Goal: Navigation & Orientation: Find specific page/section

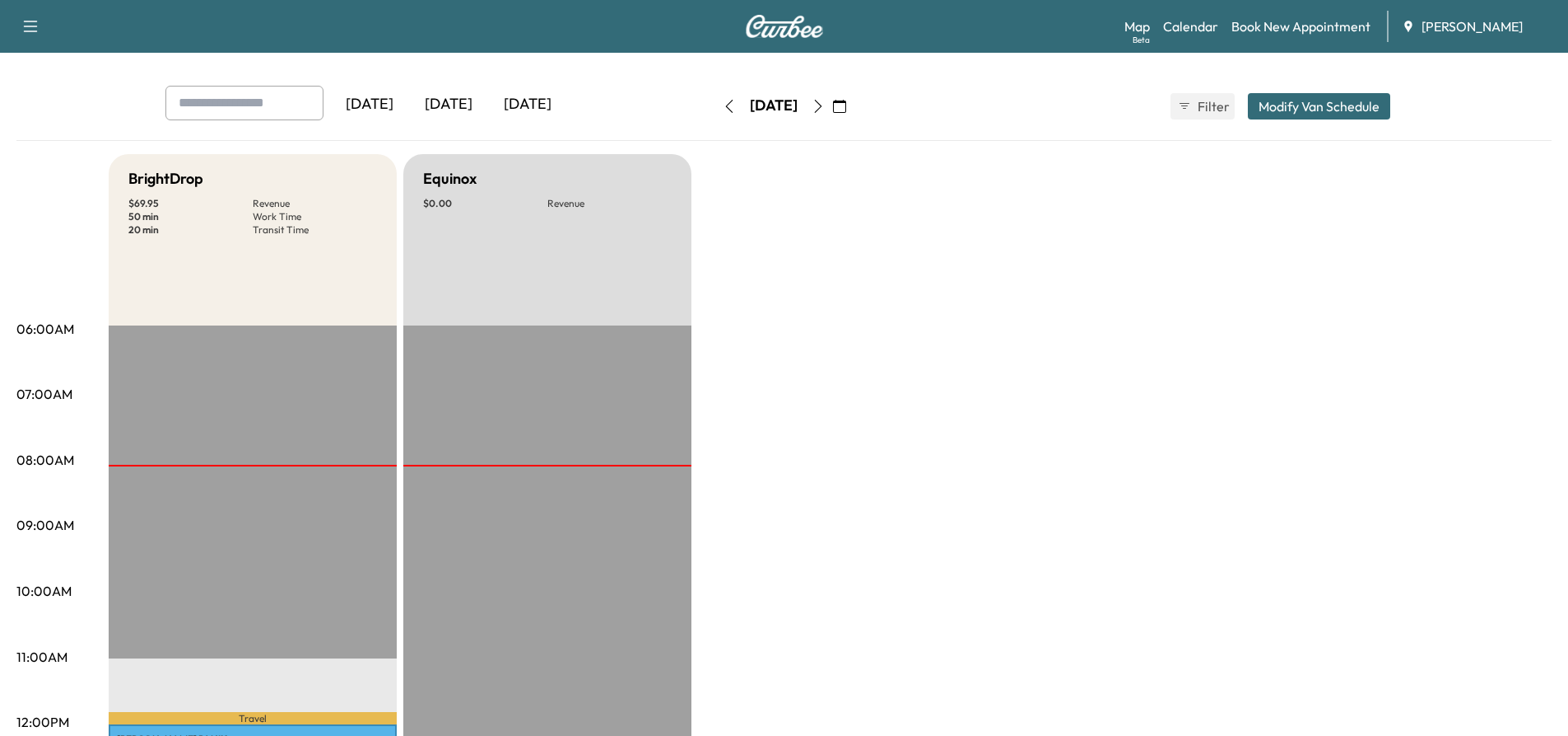
scroll to position [165, 0]
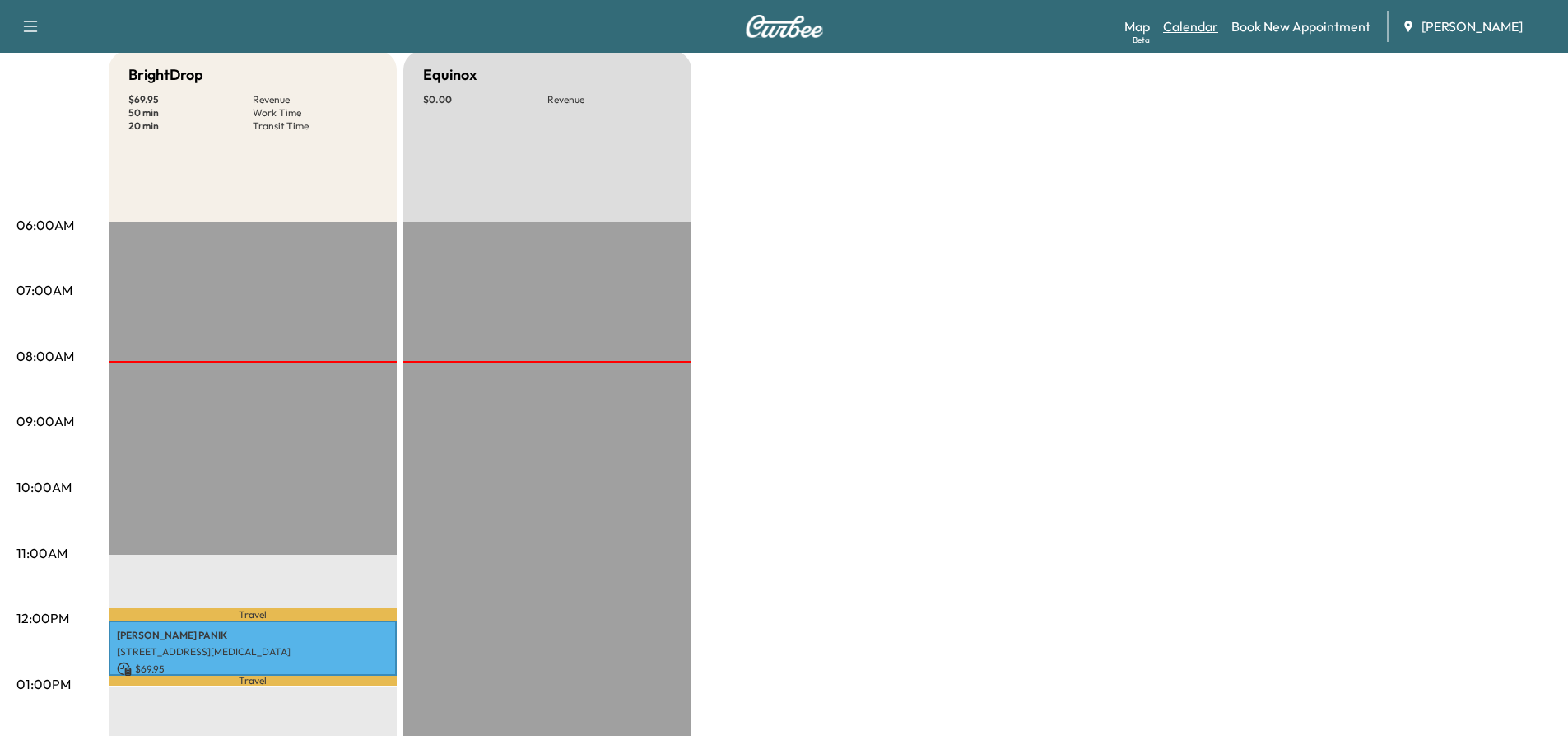
click at [1180, 26] on link "Calendar" at bounding box center [1190, 25] width 56 height 20
click at [1135, 29] on link "Map Beta" at bounding box center [1137, 25] width 25 height 20
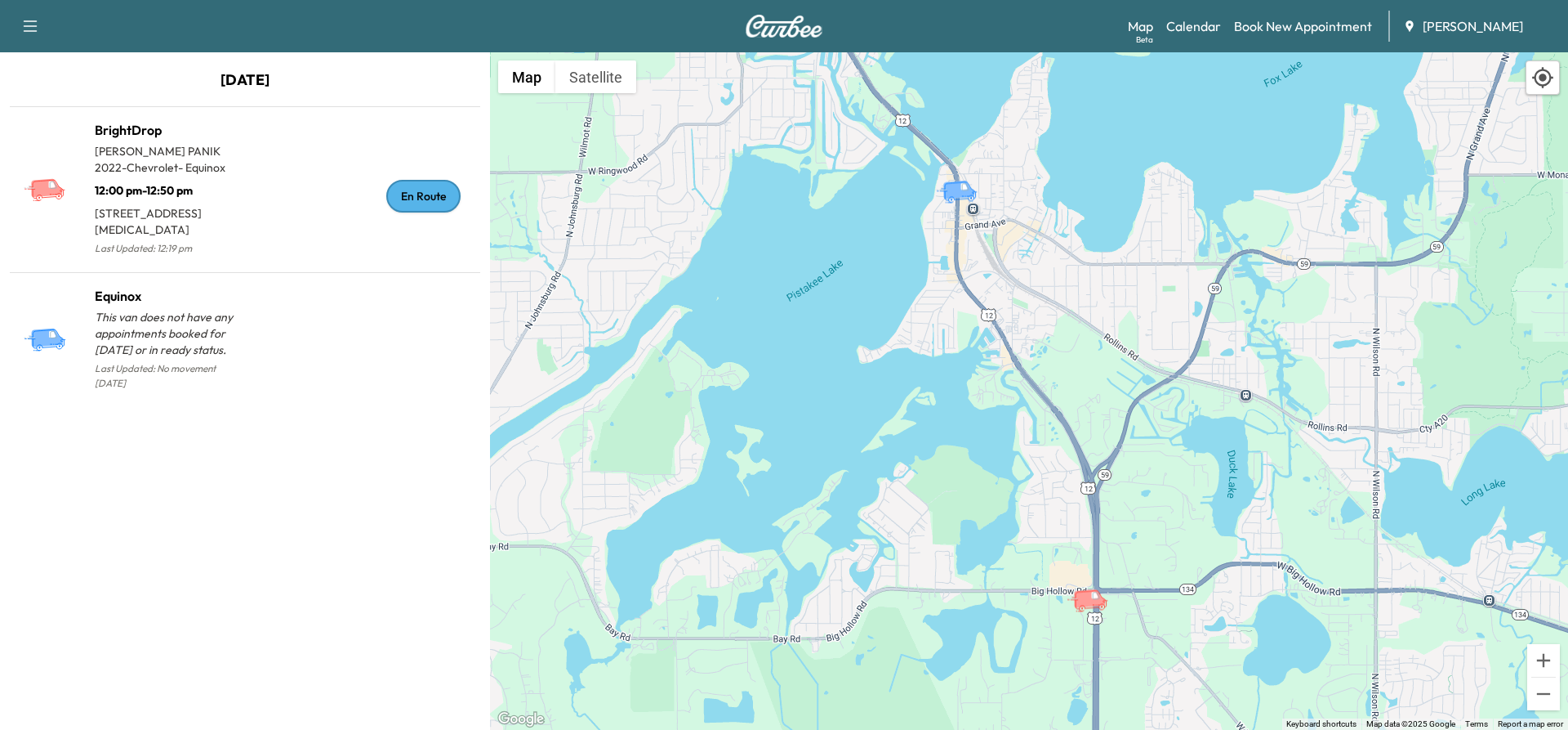
click at [913, 150] on div "To activate drag with keyboard, press Alt + Enter. Once in keyboard drag state,…" at bounding box center [1029, 391] width 1078 height 678
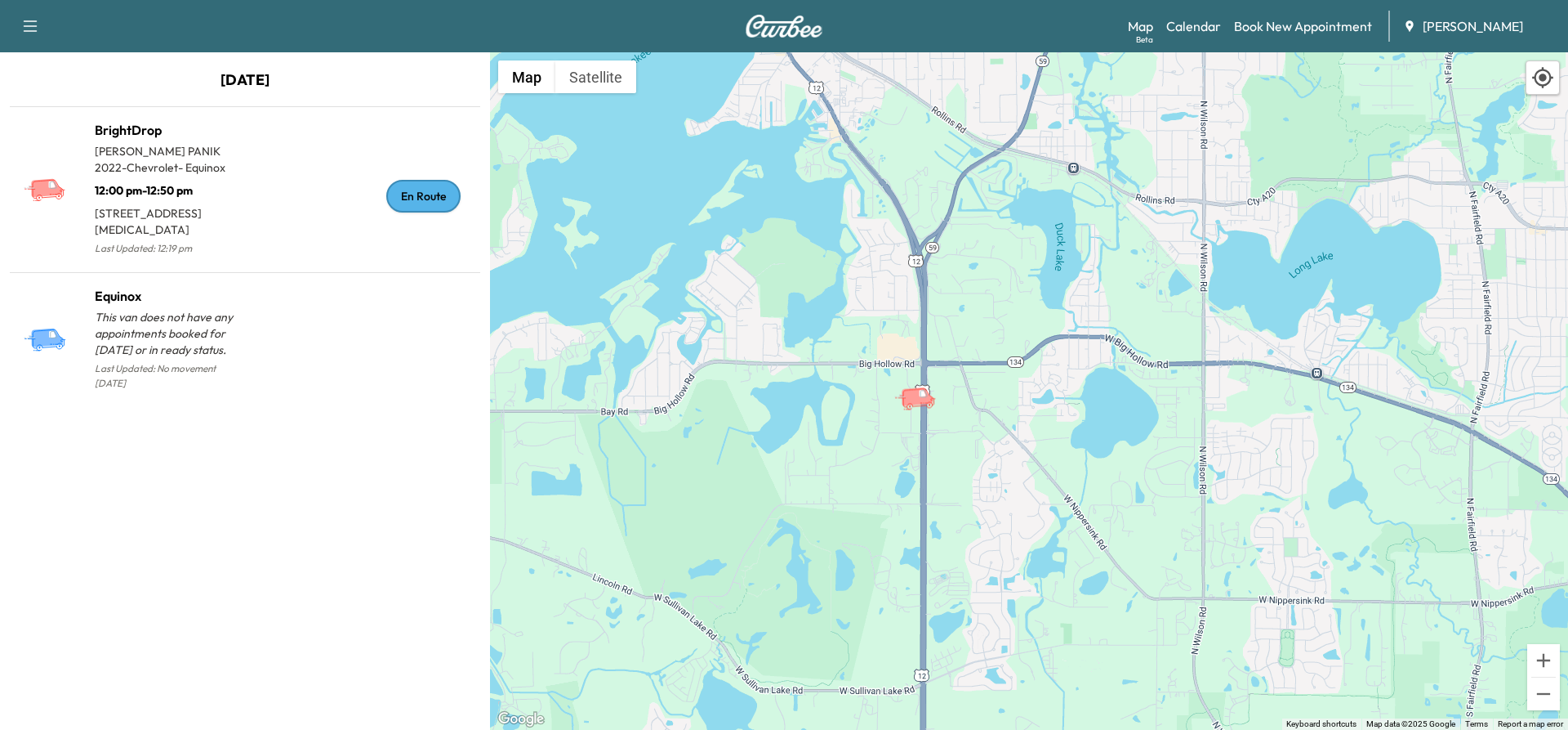
drag, startPoint x: 1501, startPoint y: 603, endPoint x: 1324, endPoint y: 374, distance: 289.4
click at [1324, 374] on div "To activate drag with keyboard, press Alt + Enter. Once in keyboard drag state,…" at bounding box center [1029, 391] width 1078 height 678
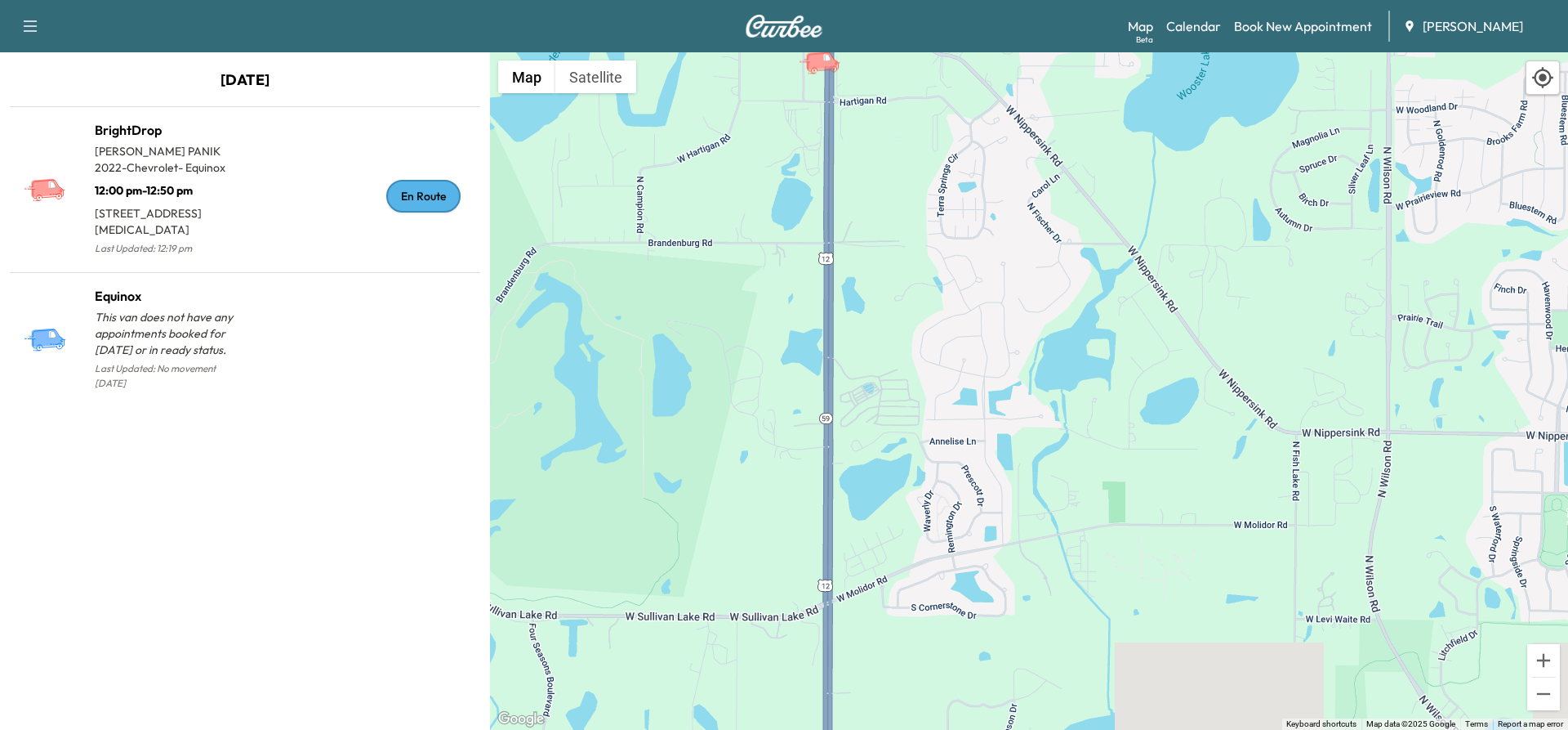
drag, startPoint x: 930, startPoint y: 419, endPoint x: 1179, endPoint y: 107, distance: 399.2
click at [1179, 107] on div "To activate drag with keyboard, press Alt + Enter. Once in keyboard drag state,…" at bounding box center [1029, 391] width 1078 height 678
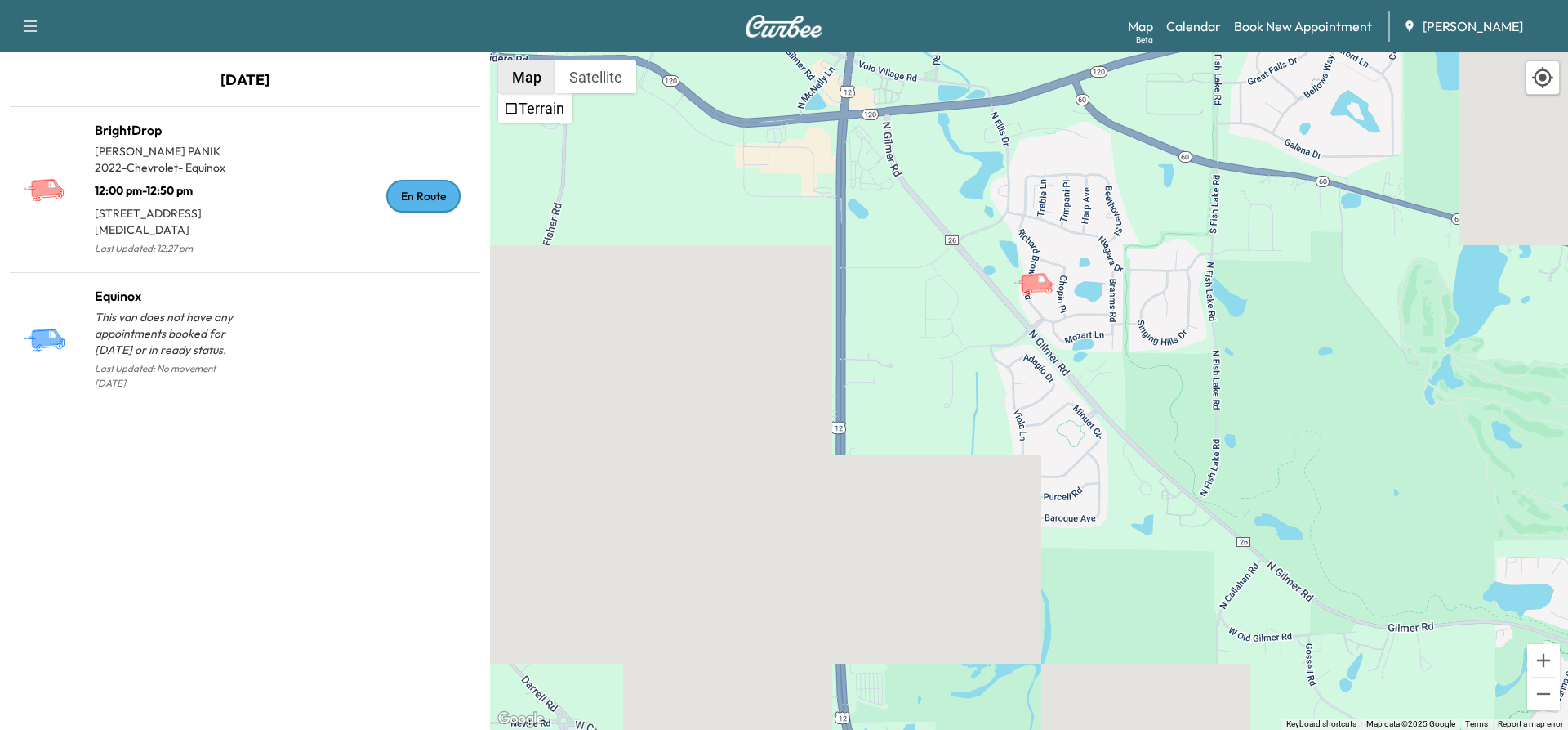
click at [530, 80] on button "Map" at bounding box center [526, 77] width 57 height 33
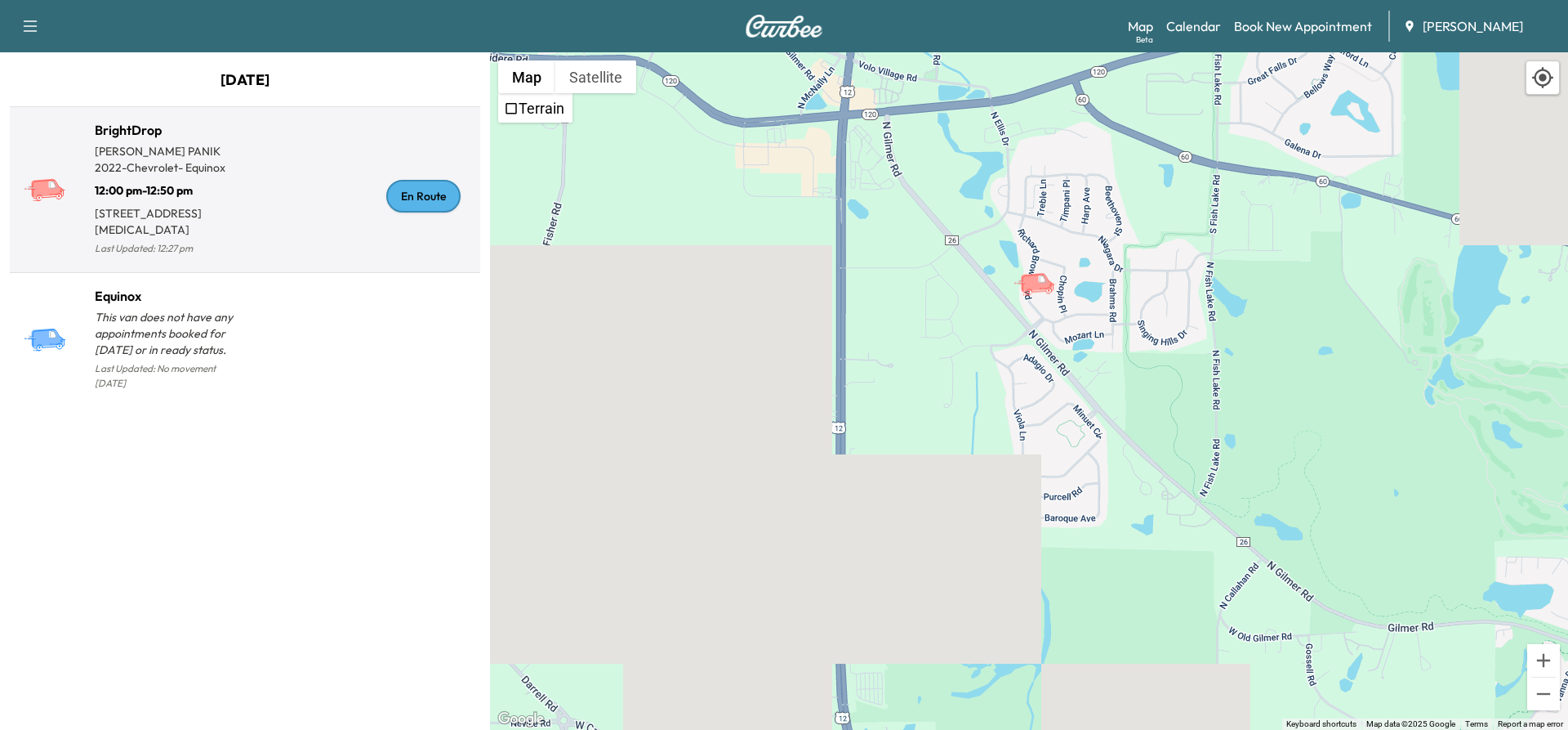
click at [237, 182] on p "12:00 pm - 12:50 pm" at bounding box center [169, 187] width 150 height 22
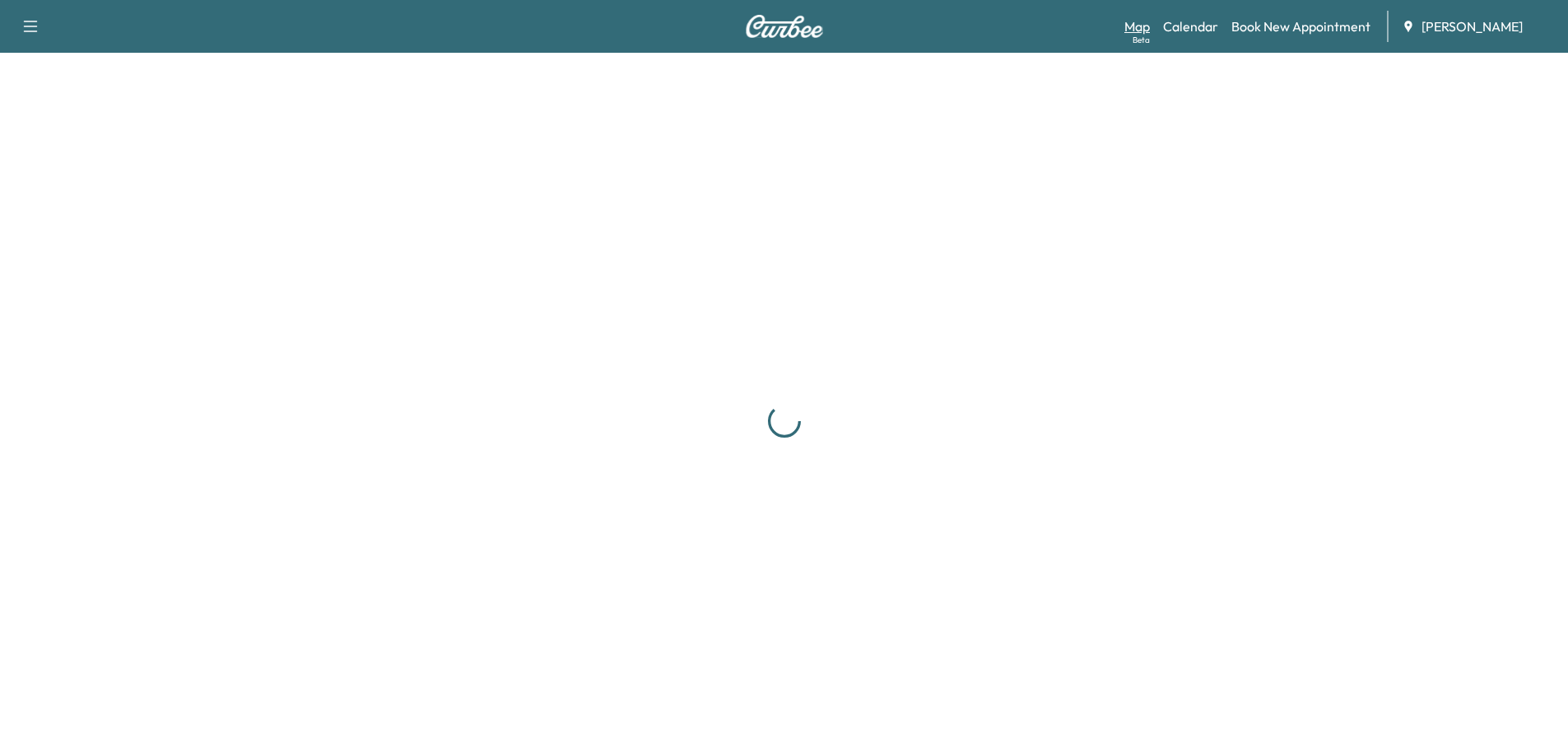
click at [1140, 29] on link "Map Beta" at bounding box center [1137, 25] width 25 height 20
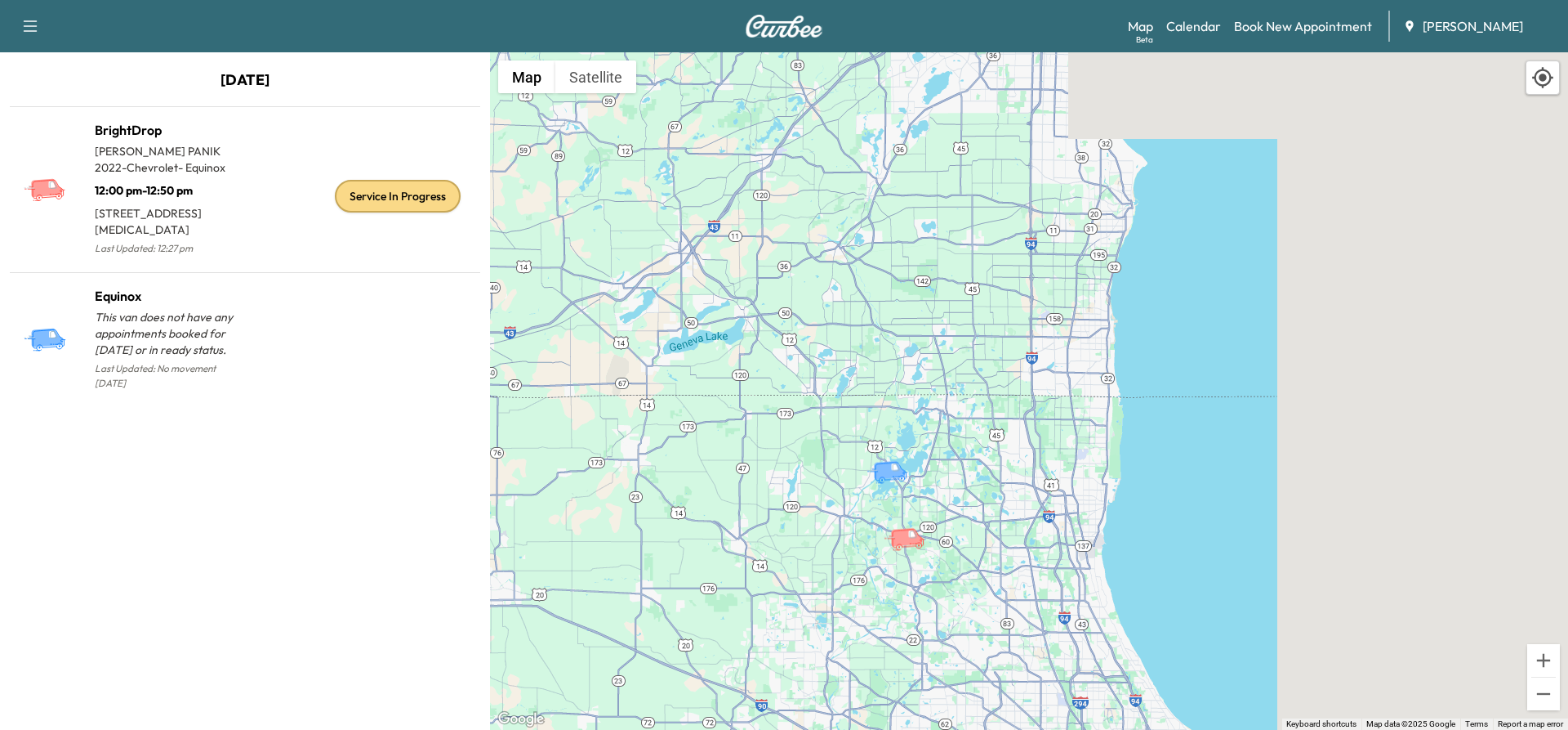
drag, startPoint x: 1236, startPoint y: 534, endPoint x: 1463, endPoint y: 640, distance: 250.5
click at [1463, 640] on div "To activate drag with keyboard, press Alt + Enter. Once in keyboard drag state,…" at bounding box center [1029, 391] width 1078 height 678
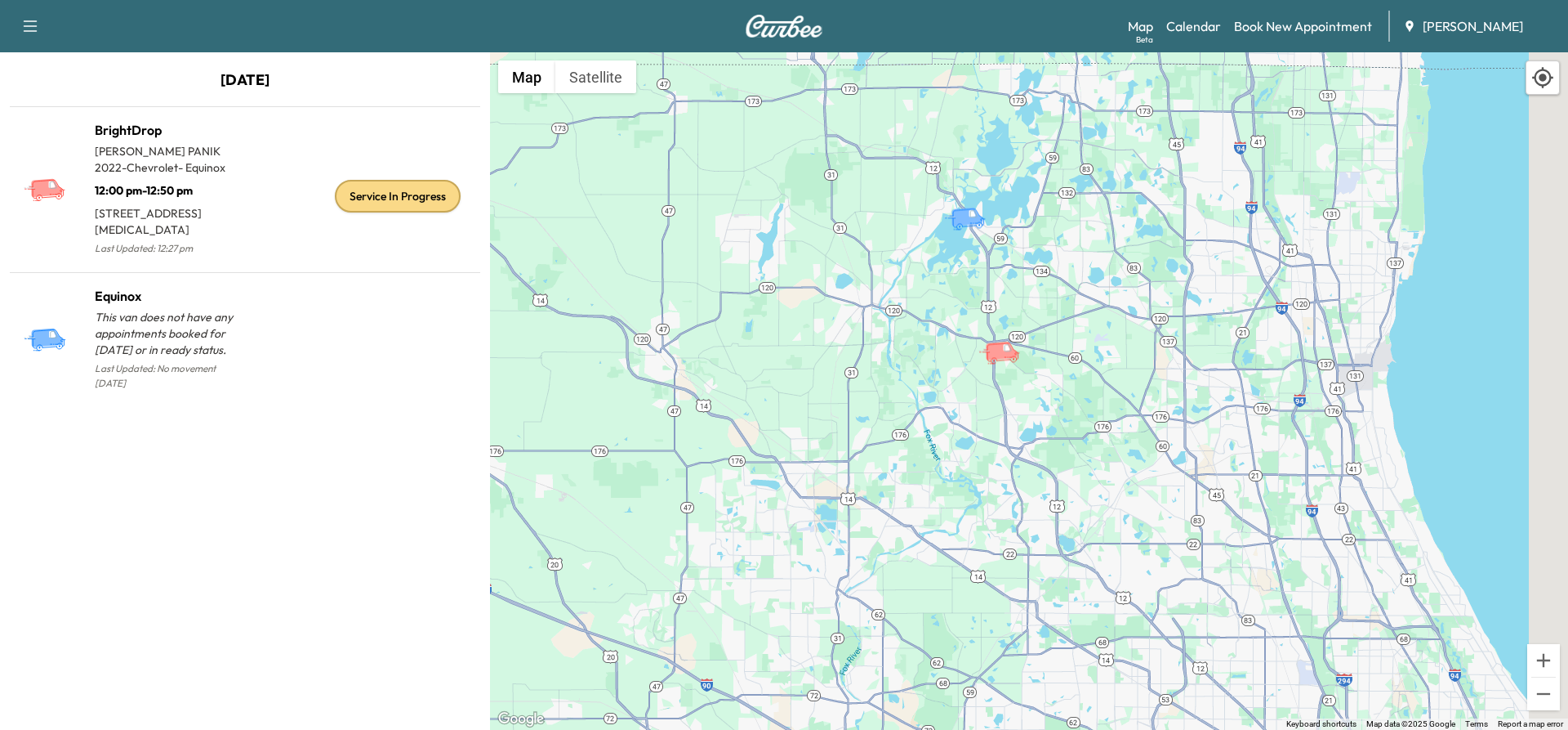
drag, startPoint x: 789, startPoint y: 539, endPoint x: 1153, endPoint y: 348, distance: 411.1
click at [1153, 348] on div "To activate drag with keyboard, press Alt + Enter. Once in keyboard drag state,…" at bounding box center [1029, 391] width 1078 height 678
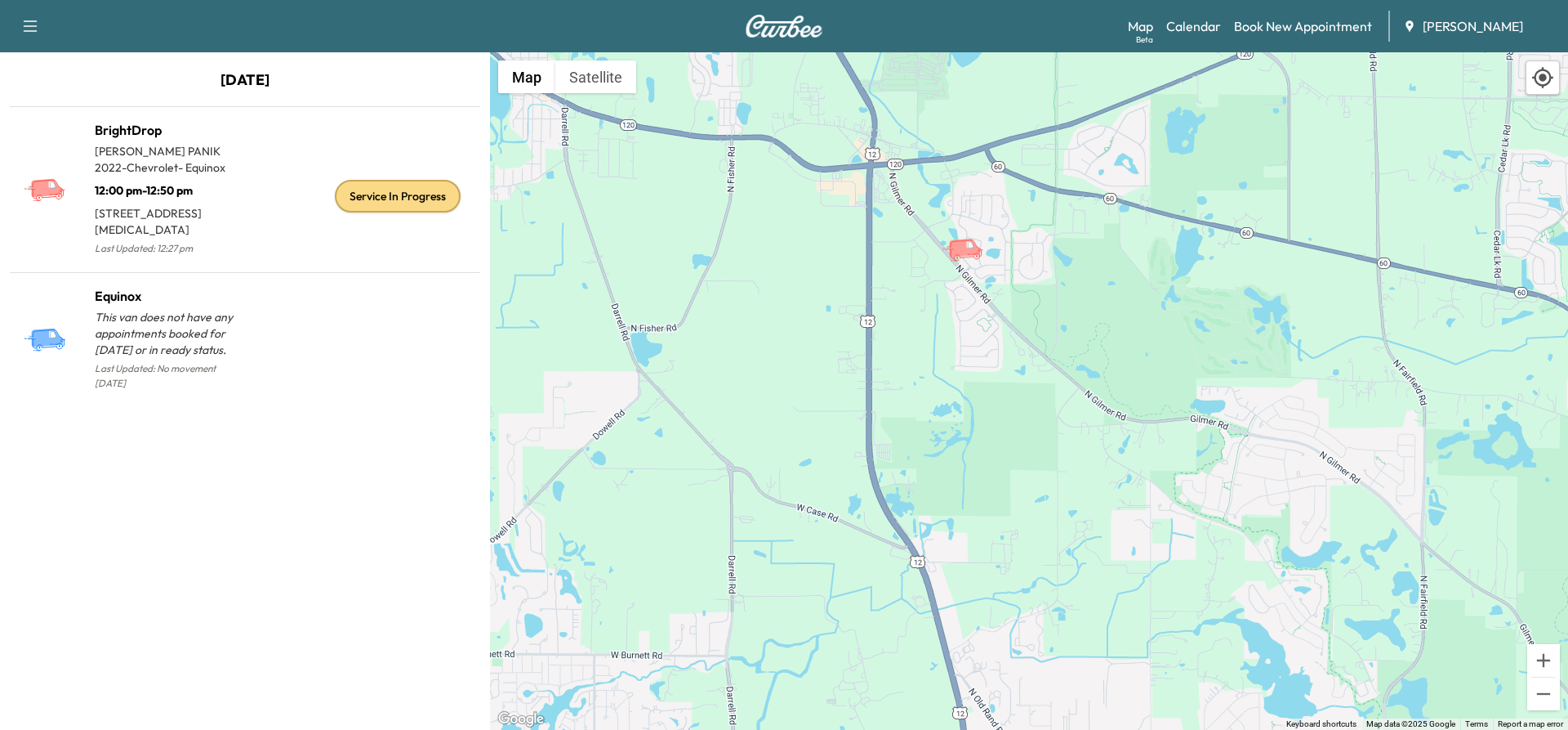
drag, startPoint x: 1085, startPoint y: 363, endPoint x: 1089, endPoint y: 752, distance: 389.0
click at [1089, 729] on html "Support Log Out Map Beta Calendar Book New Appointment [PERSON_NAME] Chevrolet …" at bounding box center [784, 365] width 1568 height 730
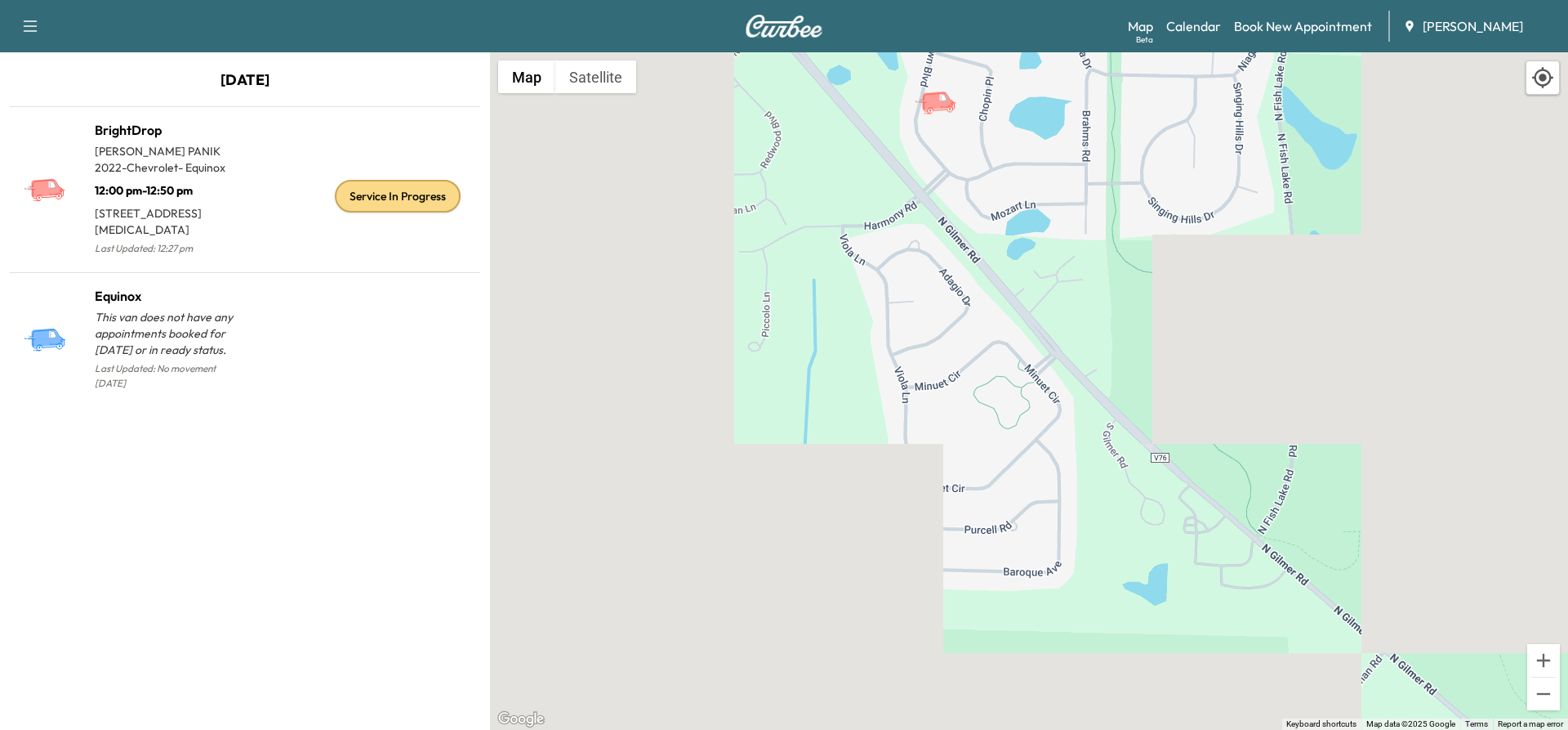
drag, startPoint x: 1014, startPoint y: 378, endPoint x: 1076, endPoint y: 325, distance: 81.6
click at [953, 729] on html "Support Log Out Map Beta Calendar Book New Appointment [PERSON_NAME] Chevrolet …" at bounding box center [784, 365] width 1568 height 730
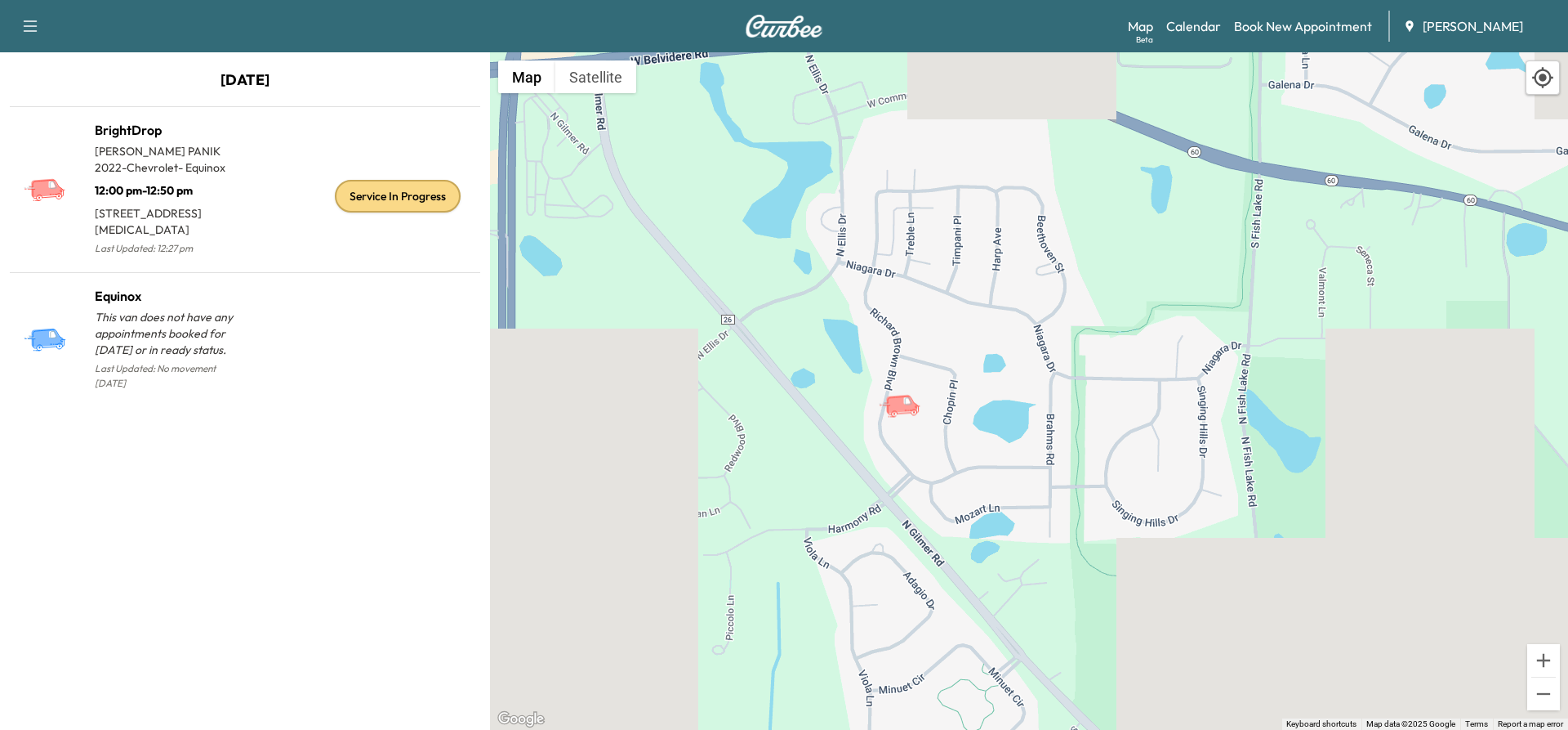
drag, startPoint x: 1097, startPoint y: 158, endPoint x: 1062, endPoint y: 461, distance: 305.0
click at [1062, 461] on div "To activate drag with keyboard, press Alt + Enter. Once in keyboard drag state,…" at bounding box center [1029, 391] width 1078 height 678
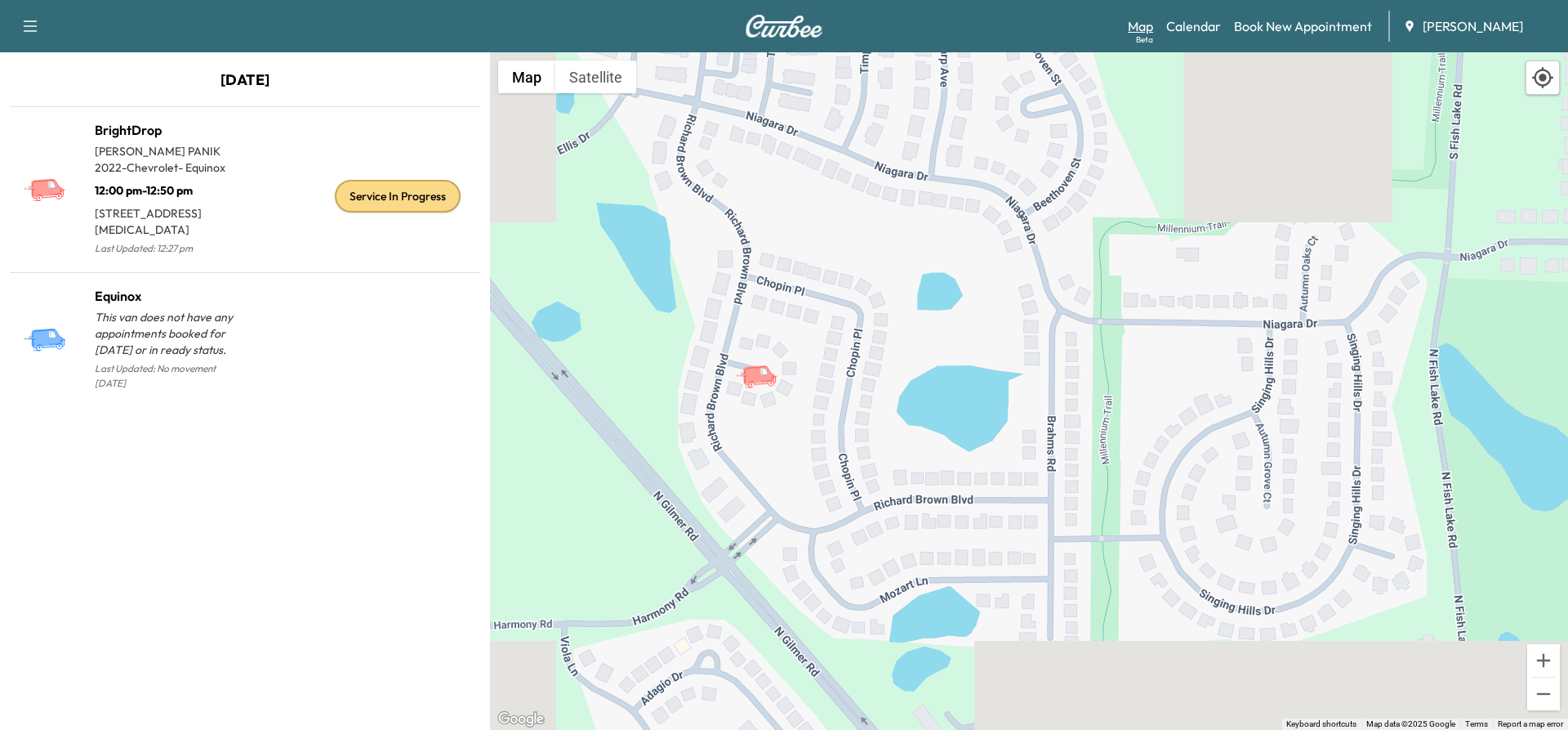
click at [1143, 28] on link "Map Beta" at bounding box center [1140, 25] width 25 height 20
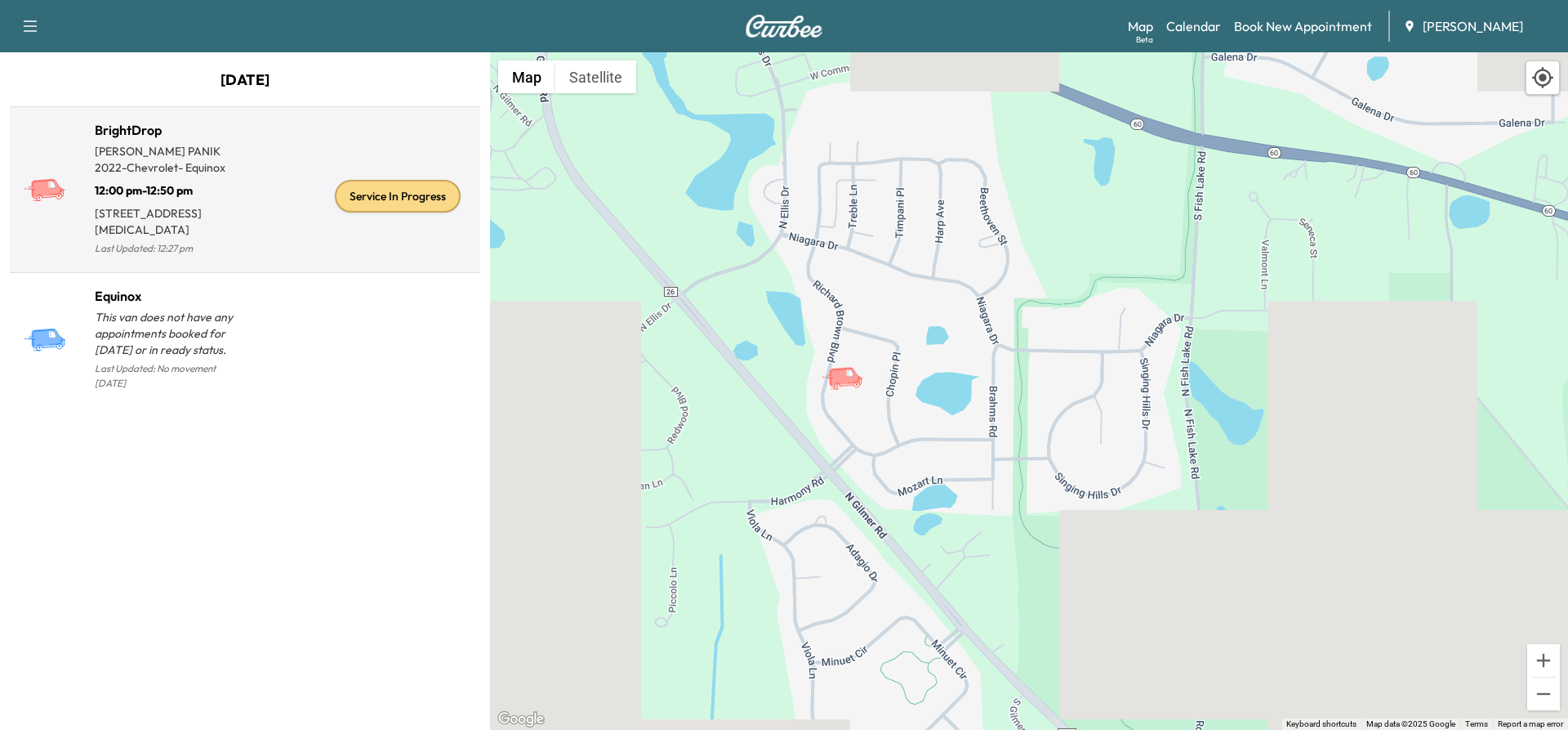
click at [273, 184] on div "Service In Progress" at bounding box center [359, 195] width 229 height 126
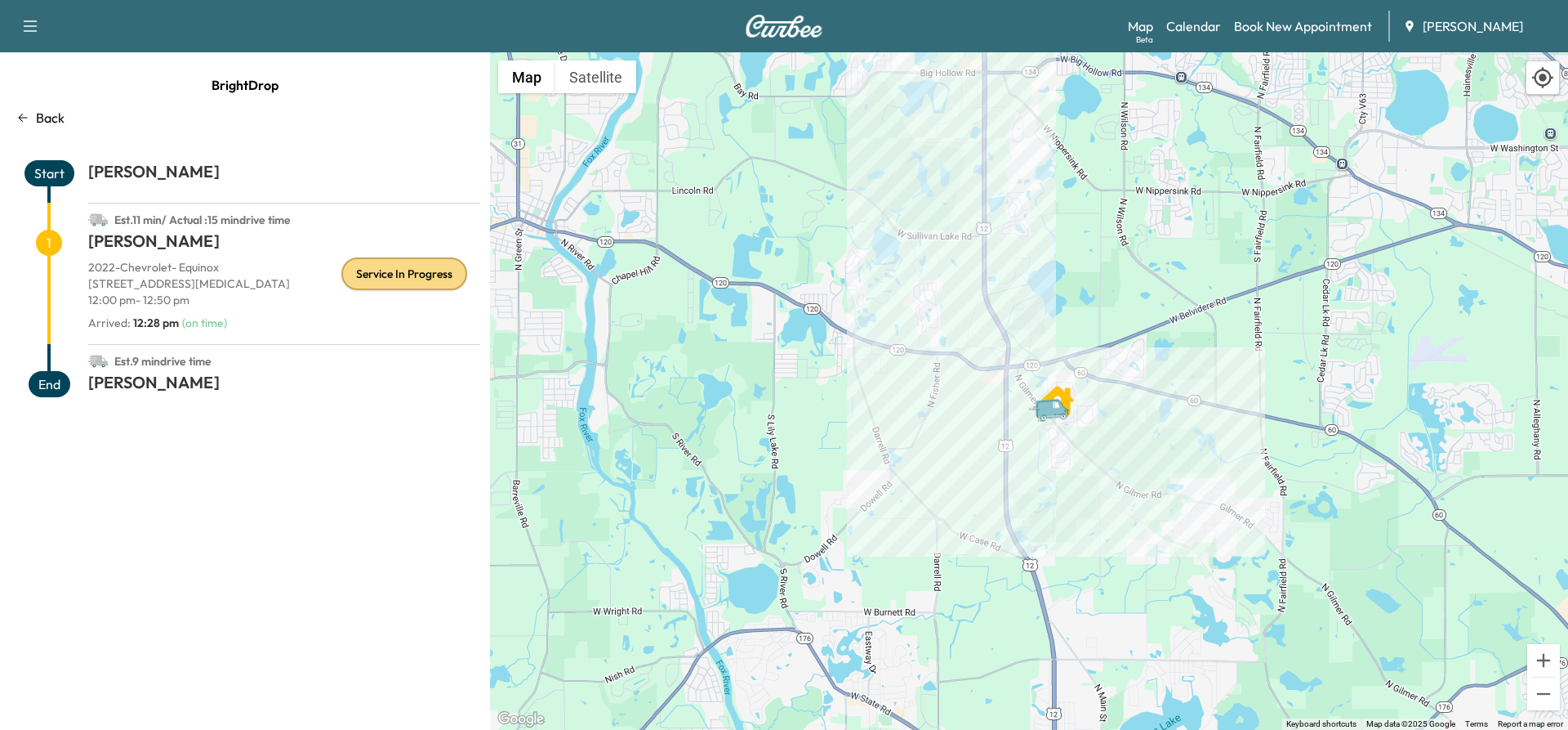
drag, startPoint x: 1455, startPoint y: 562, endPoint x: 1276, endPoint y: 302, distance: 315.7
click at [1276, 302] on div "To activate drag with keyboard, press Alt + Enter. Once in keyboard drag state,…" at bounding box center [1029, 391] width 1078 height 678
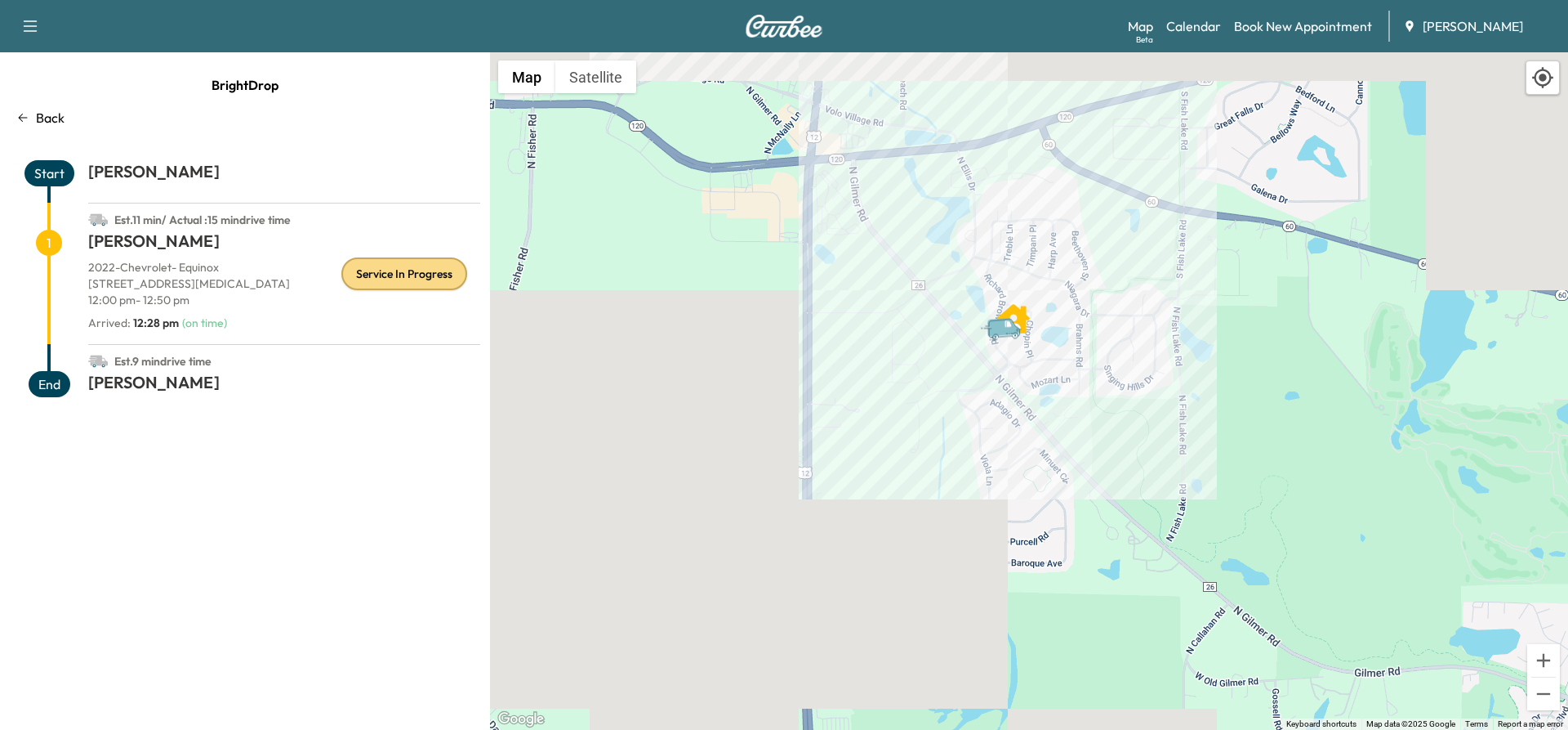
drag, startPoint x: 1090, startPoint y: 203, endPoint x: 1204, endPoint y: 467, distance: 287.6
click at [1204, 467] on div "To activate drag with keyboard, press Alt + Enter. Once in keyboard drag state,…" at bounding box center [1029, 391] width 1078 height 678
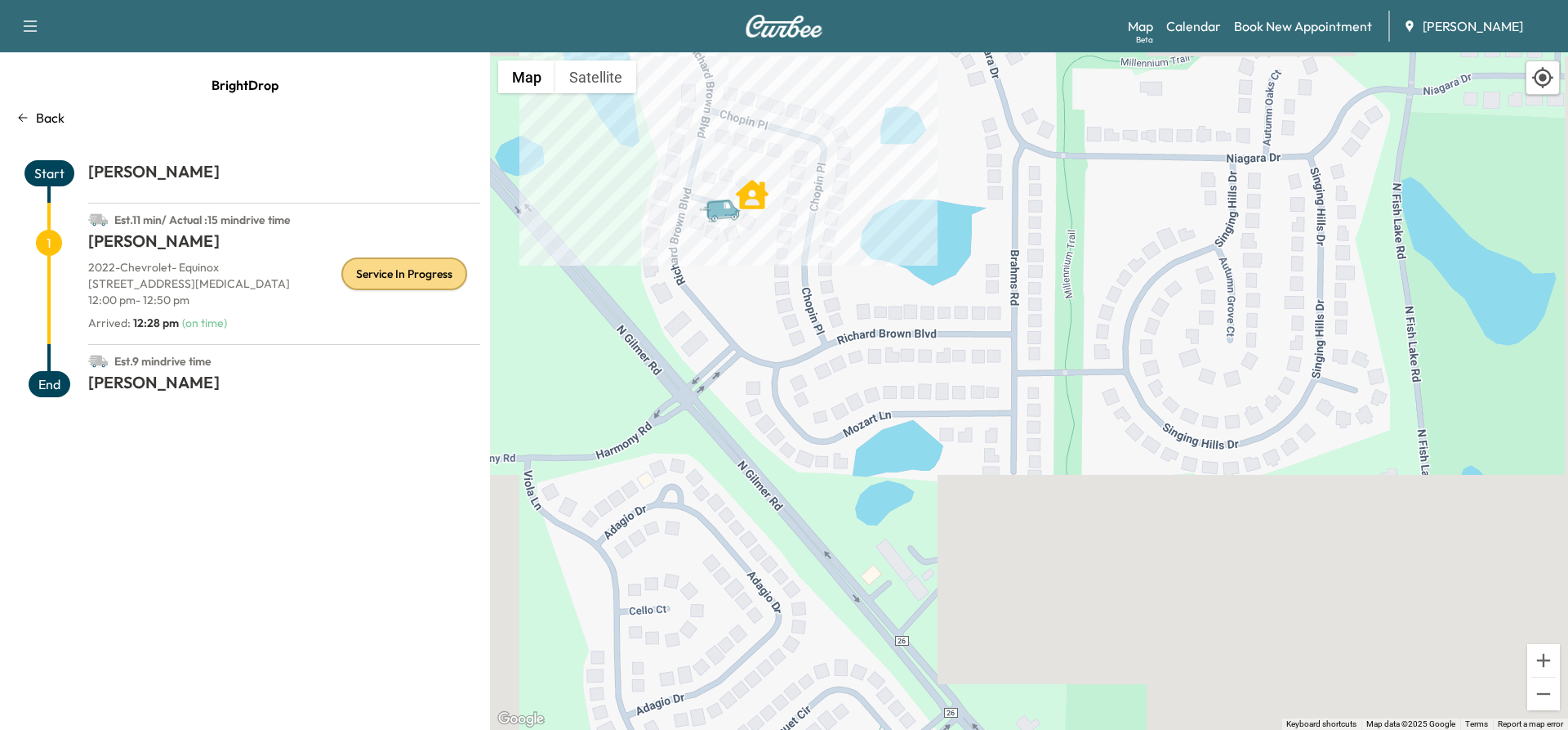
drag, startPoint x: 862, startPoint y: 326, endPoint x: 1021, endPoint y: 431, distance: 190.5
click at [1021, 431] on div "To activate drag with keyboard, press Alt + Enter. Once in keyboard drag state,…" at bounding box center [1029, 391] width 1078 height 678
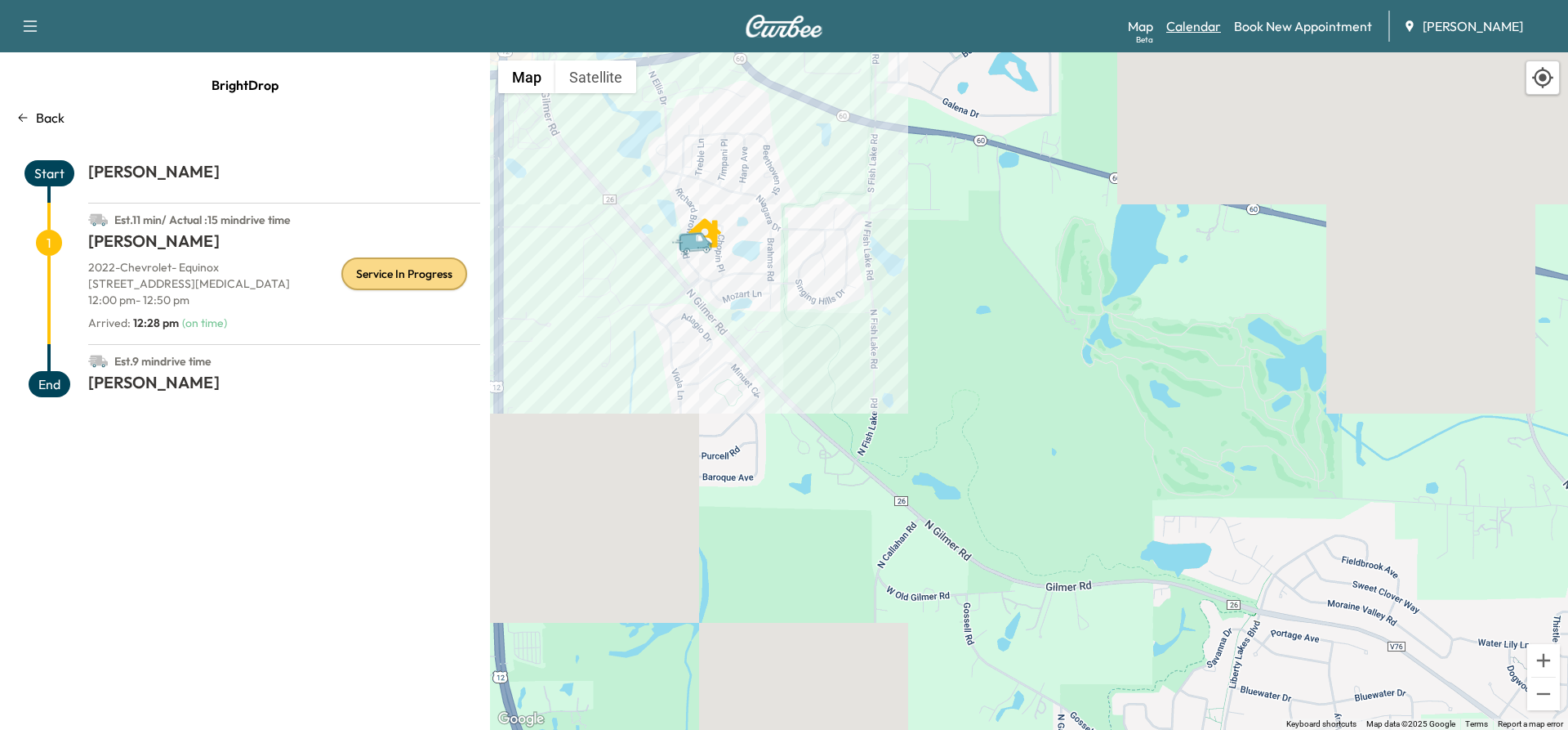
click at [1190, 23] on link "Calendar" at bounding box center [1193, 25] width 55 height 20
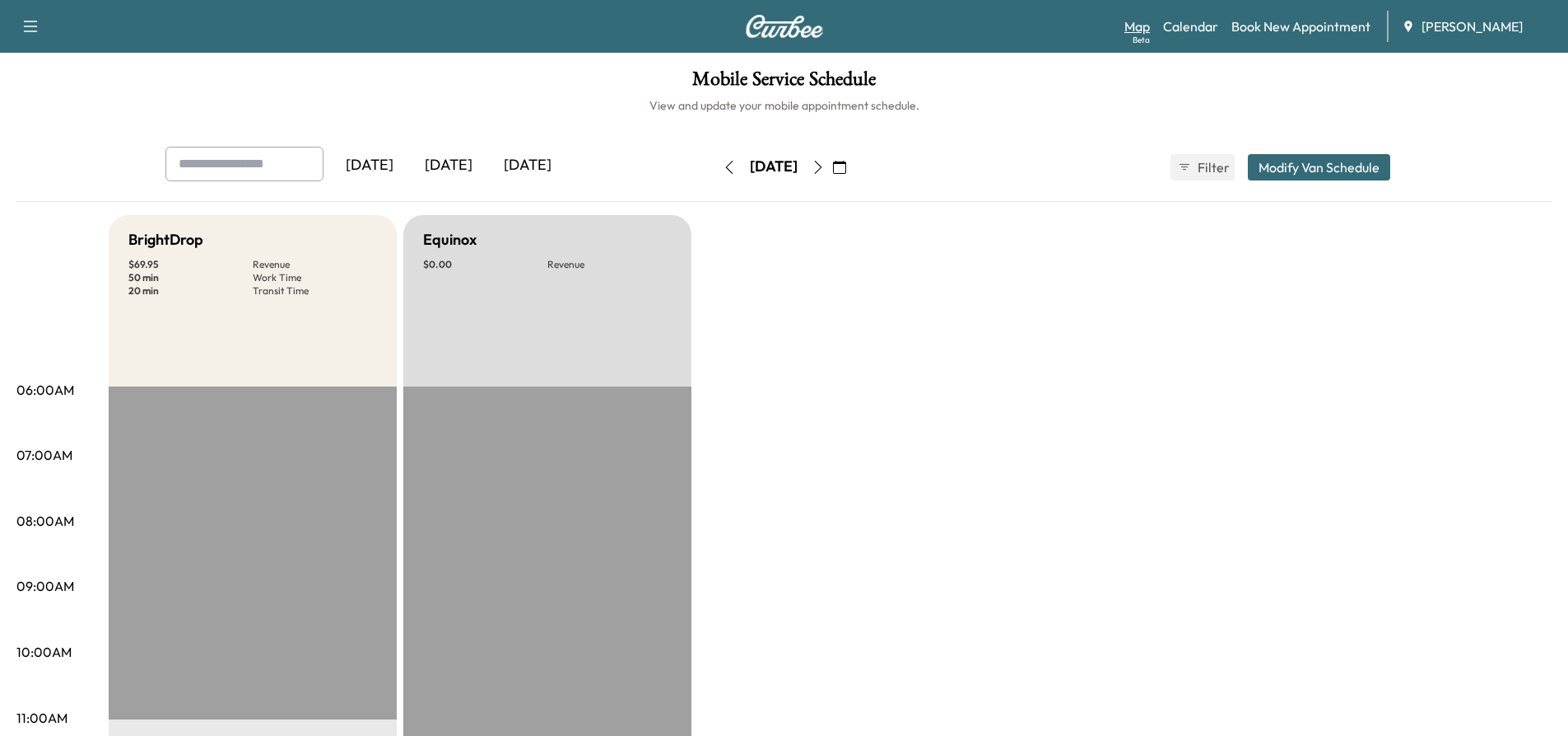
click at [1138, 25] on link "Map Beta" at bounding box center [1137, 25] width 25 height 20
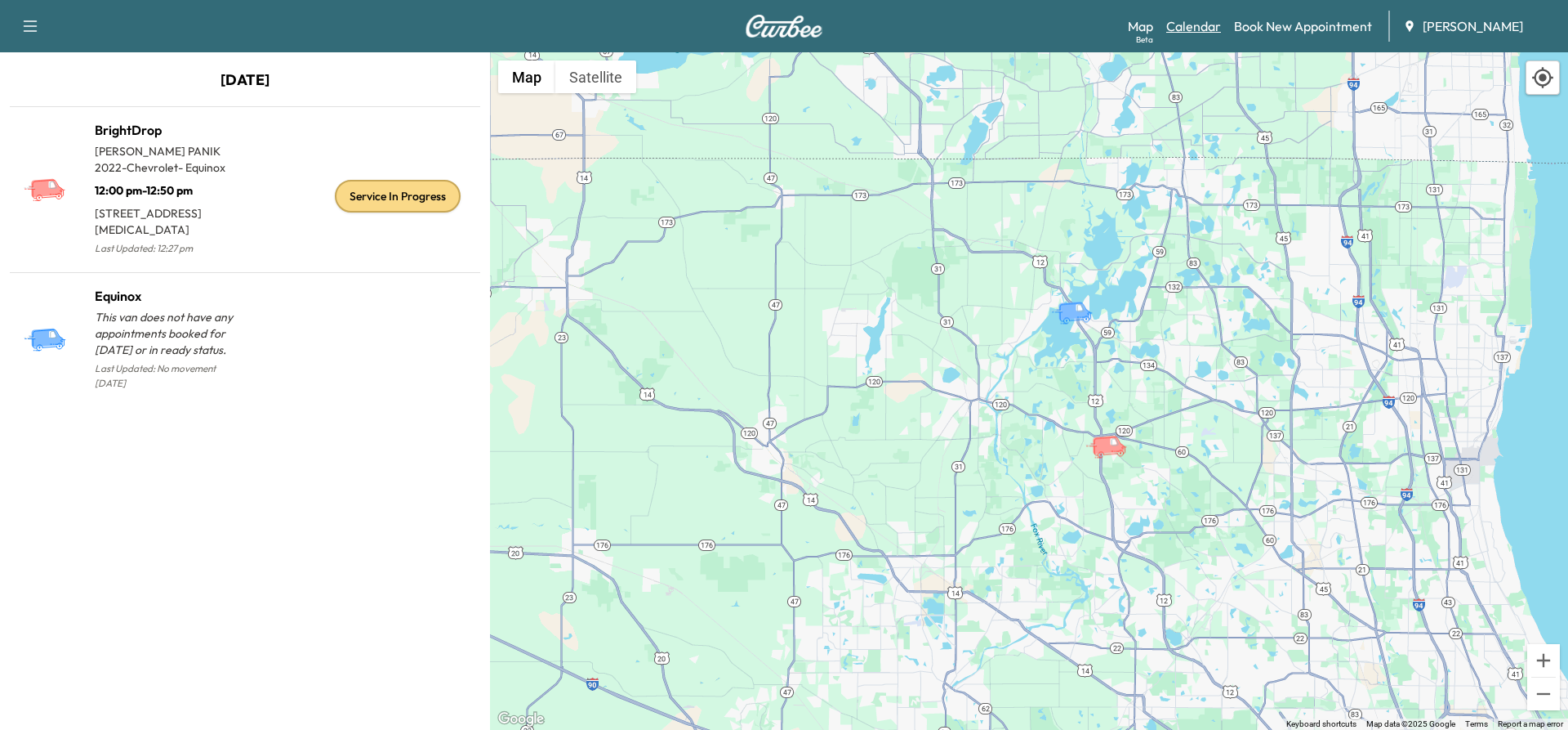
click at [1202, 29] on link "Calendar" at bounding box center [1193, 25] width 55 height 20
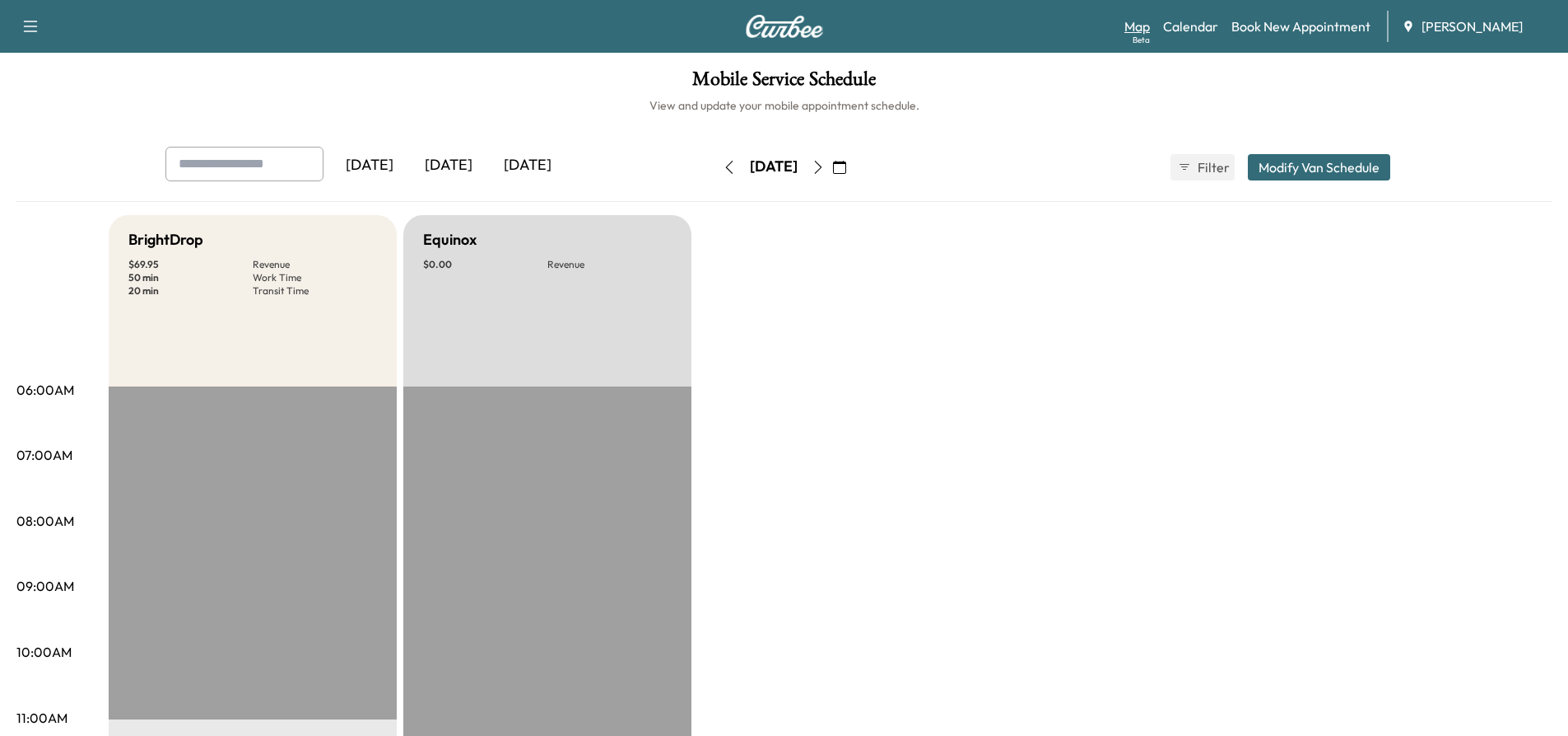
click at [1141, 25] on link "Map Beta" at bounding box center [1137, 25] width 25 height 20
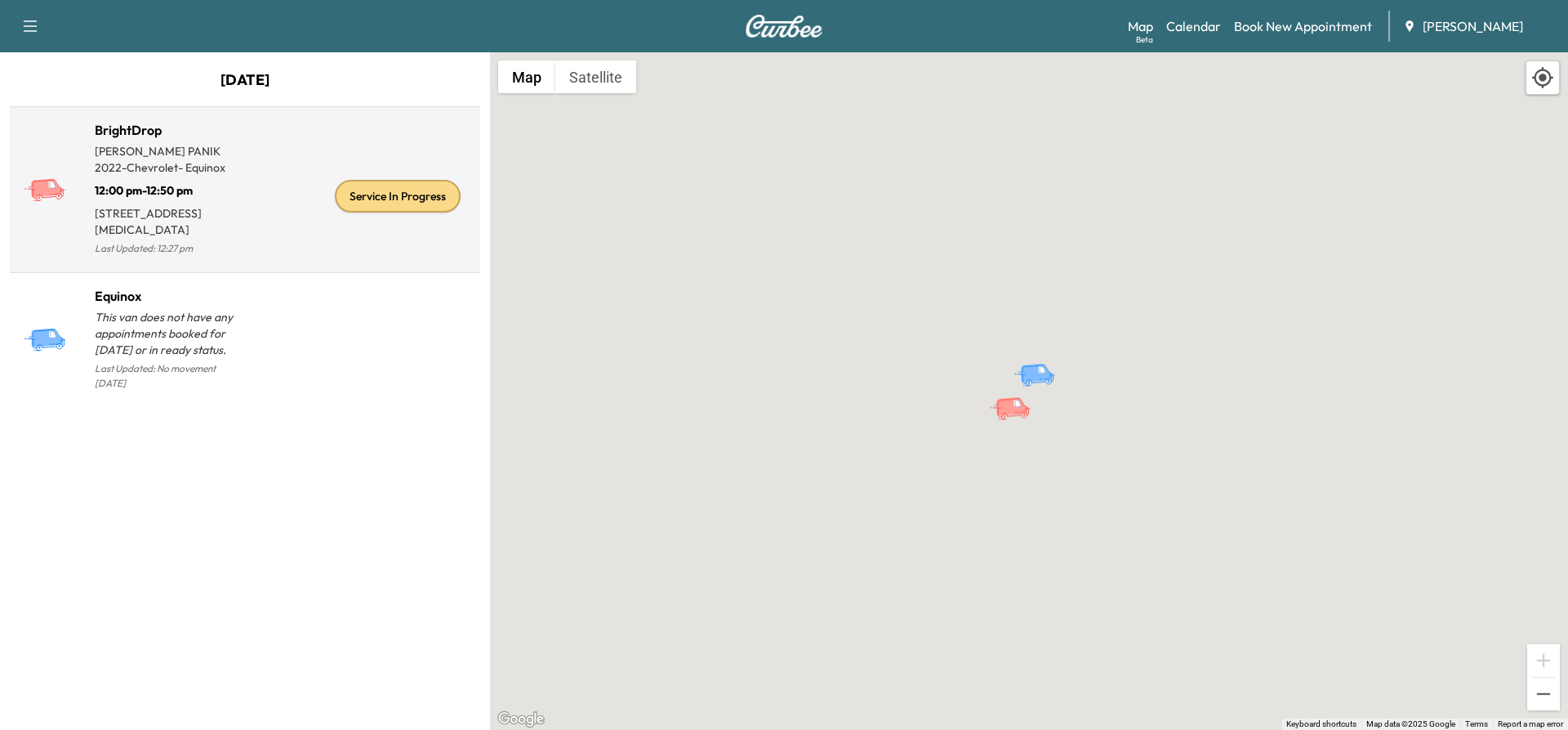
click at [376, 205] on div "Service In Progress" at bounding box center [397, 195] width 126 height 33
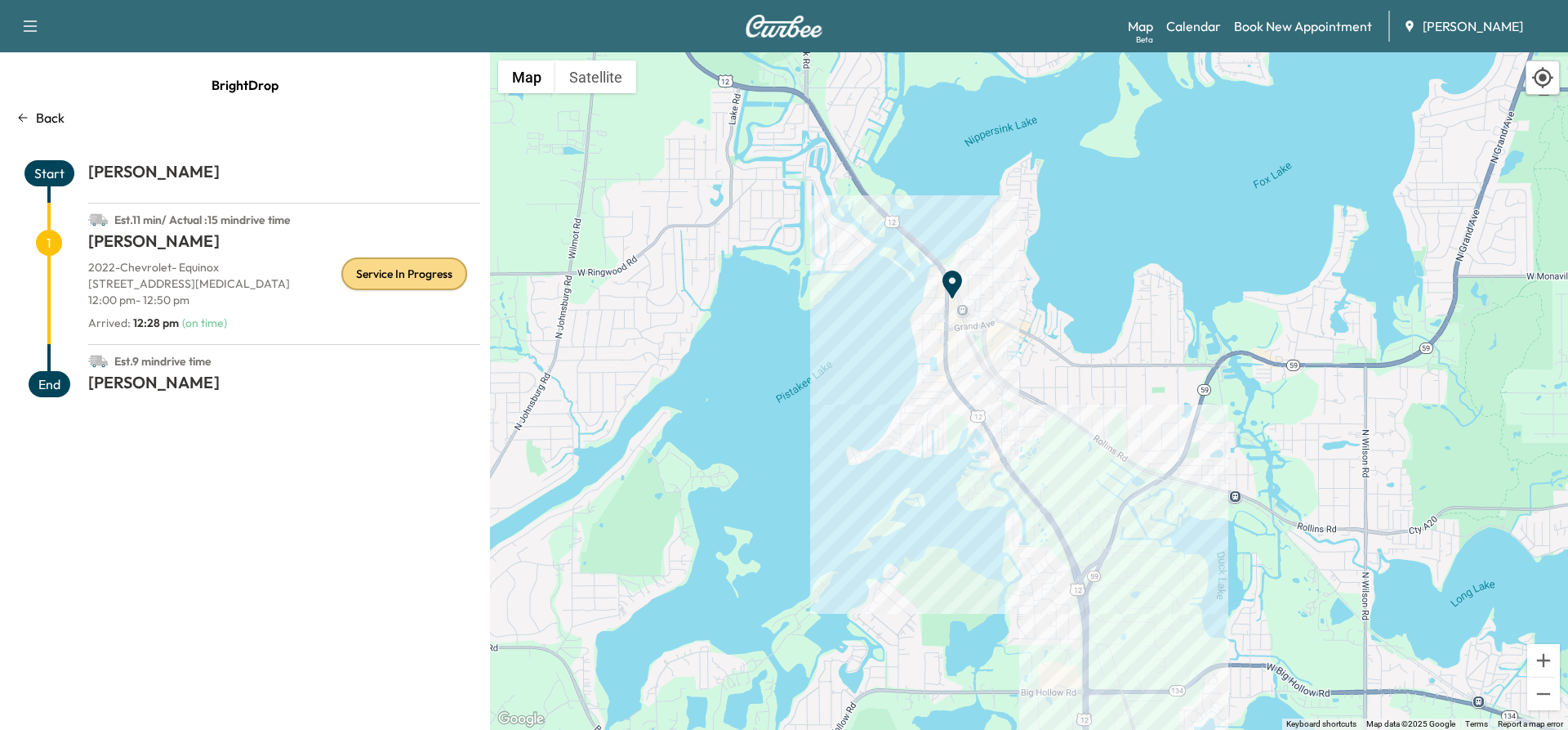
drag, startPoint x: 1149, startPoint y: 393, endPoint x: 1088, endPoint y: -5, distance: 402.6
click at [1088, 0] on html "Support Log Out Map Beta Calendar Book New Appointment Ray Chevrolet BrightDrop…" at bounding box center [784, 365] width 1568 height 730
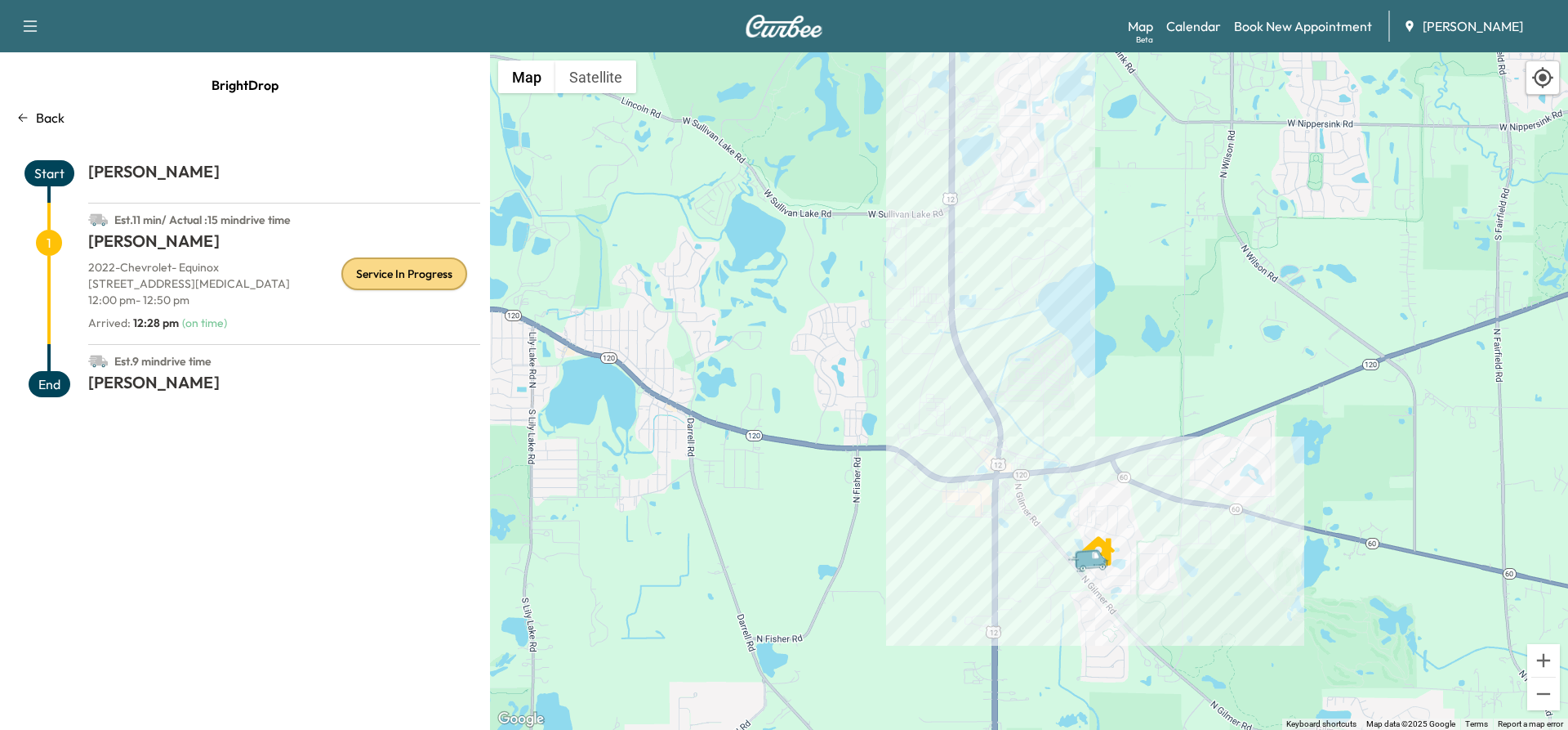
drag, startPoint x: 1126, startPoint y: 642, endPoint x: 1072, endPoint y: 152, distance: 493.0
click at [1072, 152] on div "To activate drag with keyboard, press Alt + Enter. Once in keyboard drag state,…" at bounding box center [1029, 391] width 1078 height 678
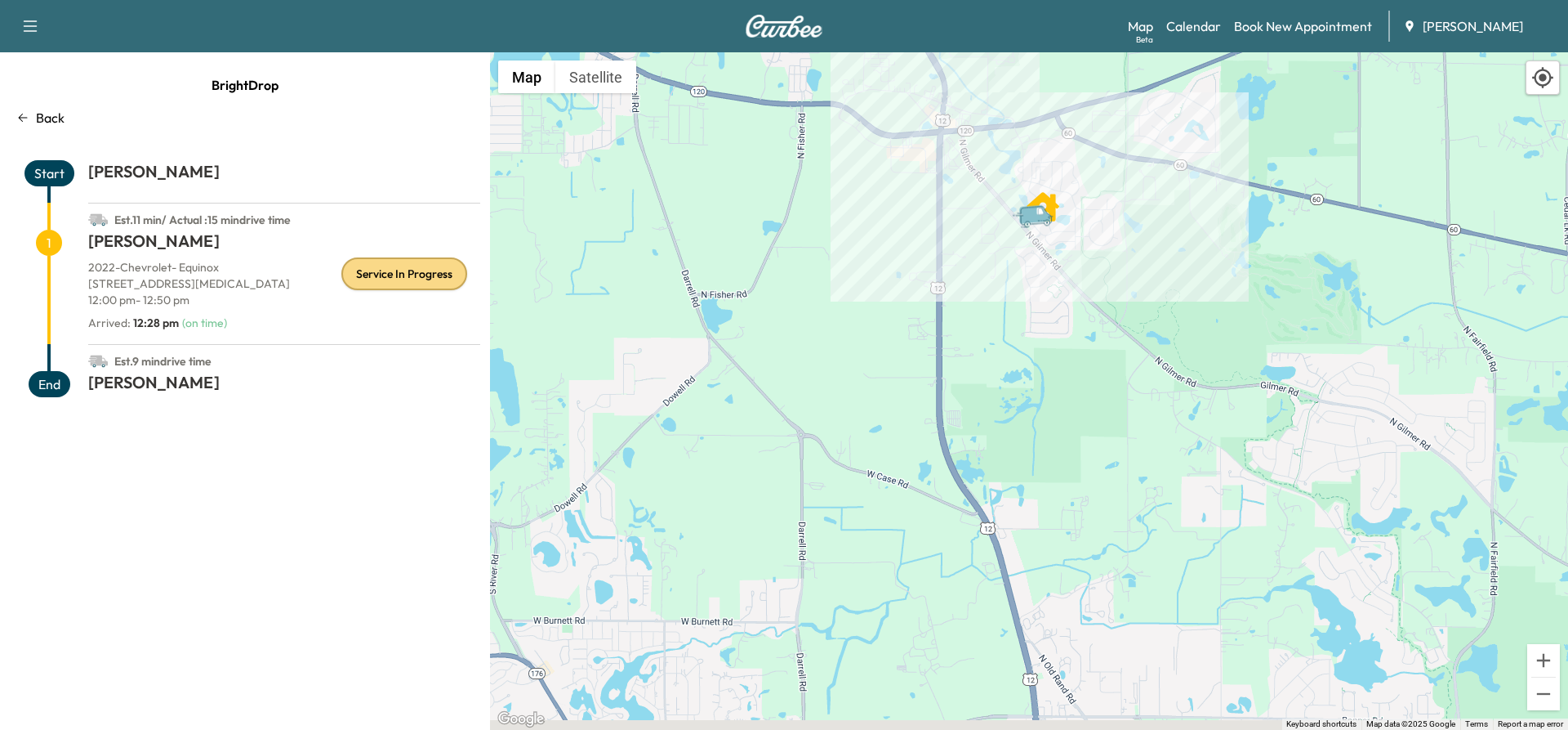
drag, startPoint x: 1202, startPoint y: 544, endPoint x: 1147, endPoint y: 231, distance: 317.8
click at [1147, 231] on div "To activate drag with keyboard, press Alt + Enter. Once in keyboard drag state,…" at bounding box center [1029, 391] width 1078 height 678
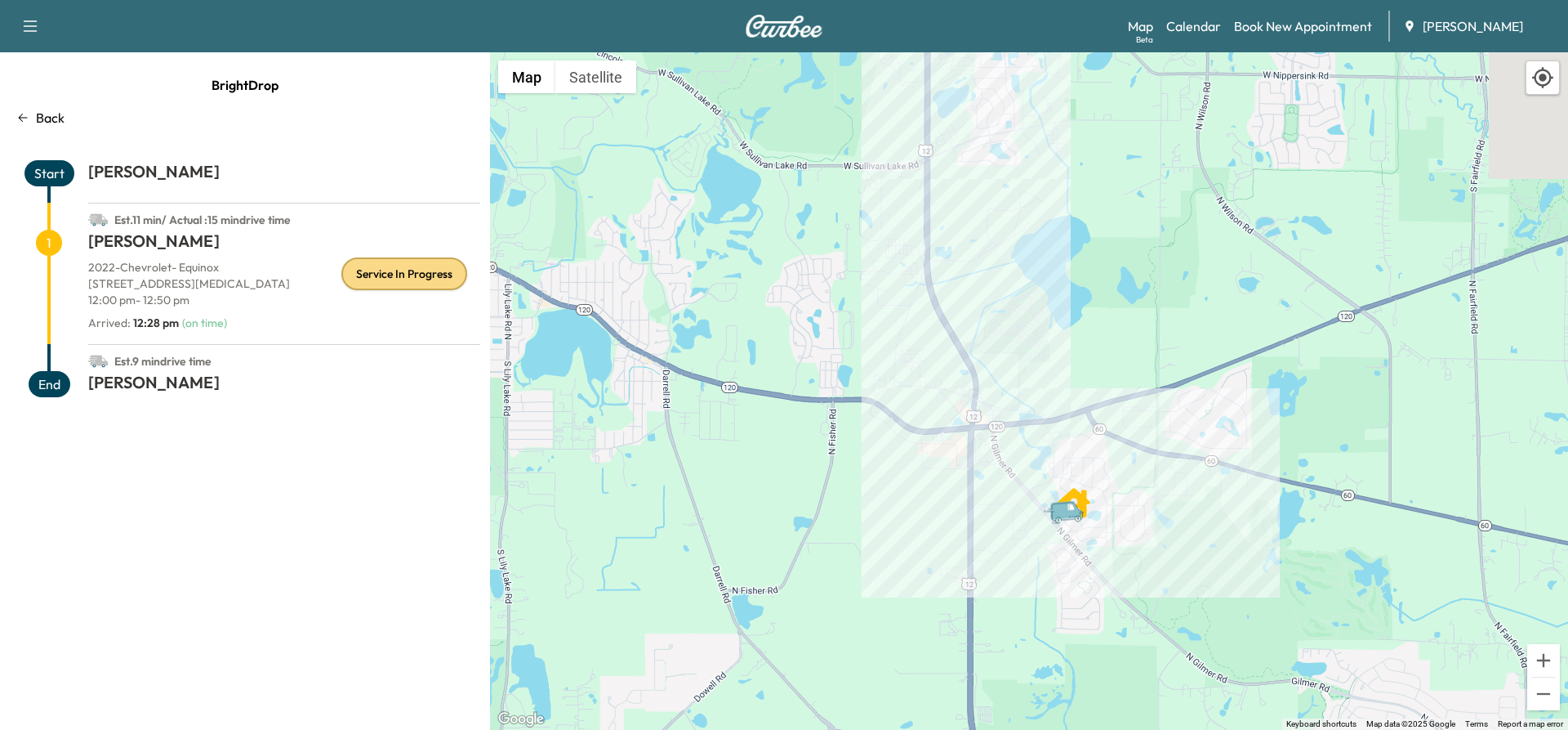
drag, startPoint x: 1166, startPoint y: 306, endPoint x: 1171, endPoint y: 561, distance: 255.0
click at [1171, 561] on div "To activate drag with keyboard, press Alt + Enter. Once in keyboard drag state,…" at bounding box center [1029, 391] width 1078 height 678
